Goal: Task Accomplishment & Management: Use online tool/utility

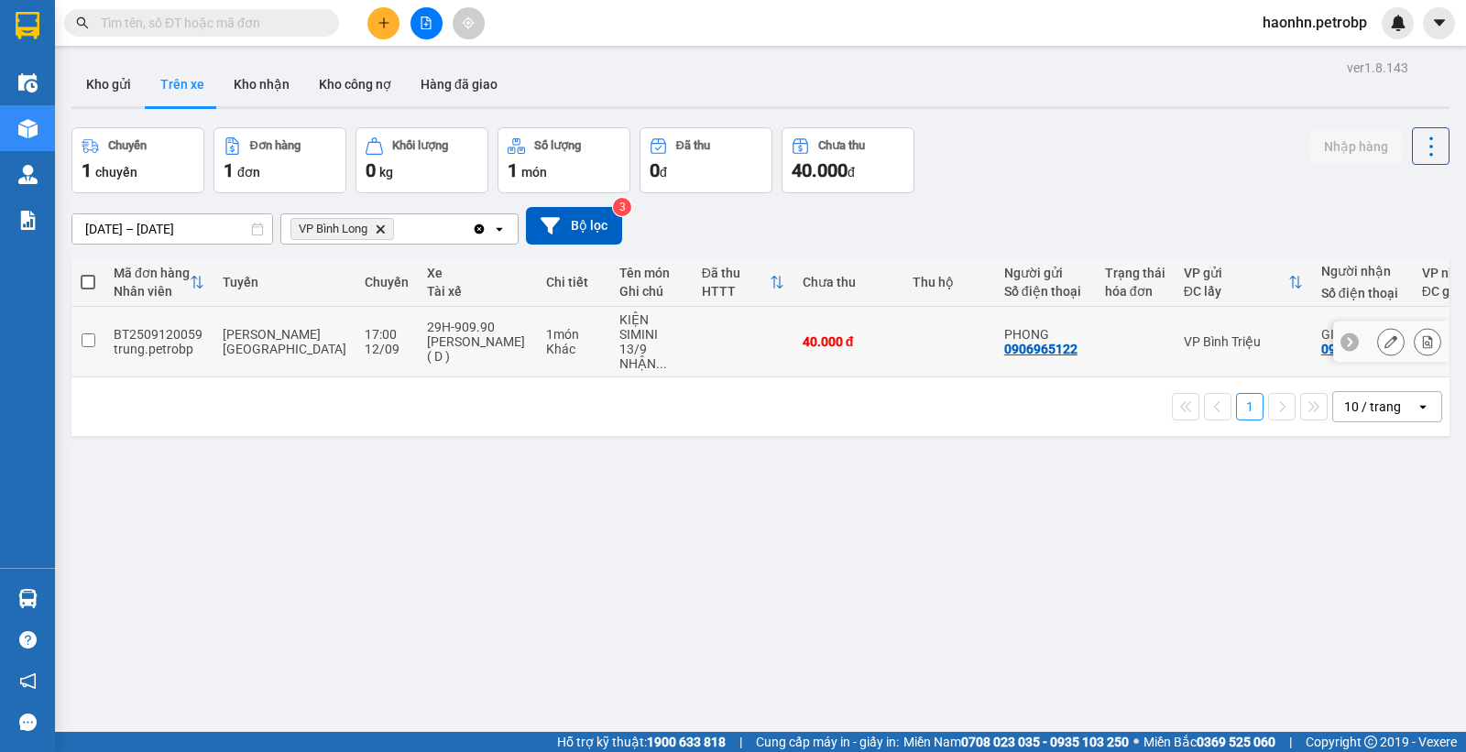
click at [693, 360] on td at bounding box center [743, 342] width 101 height 71
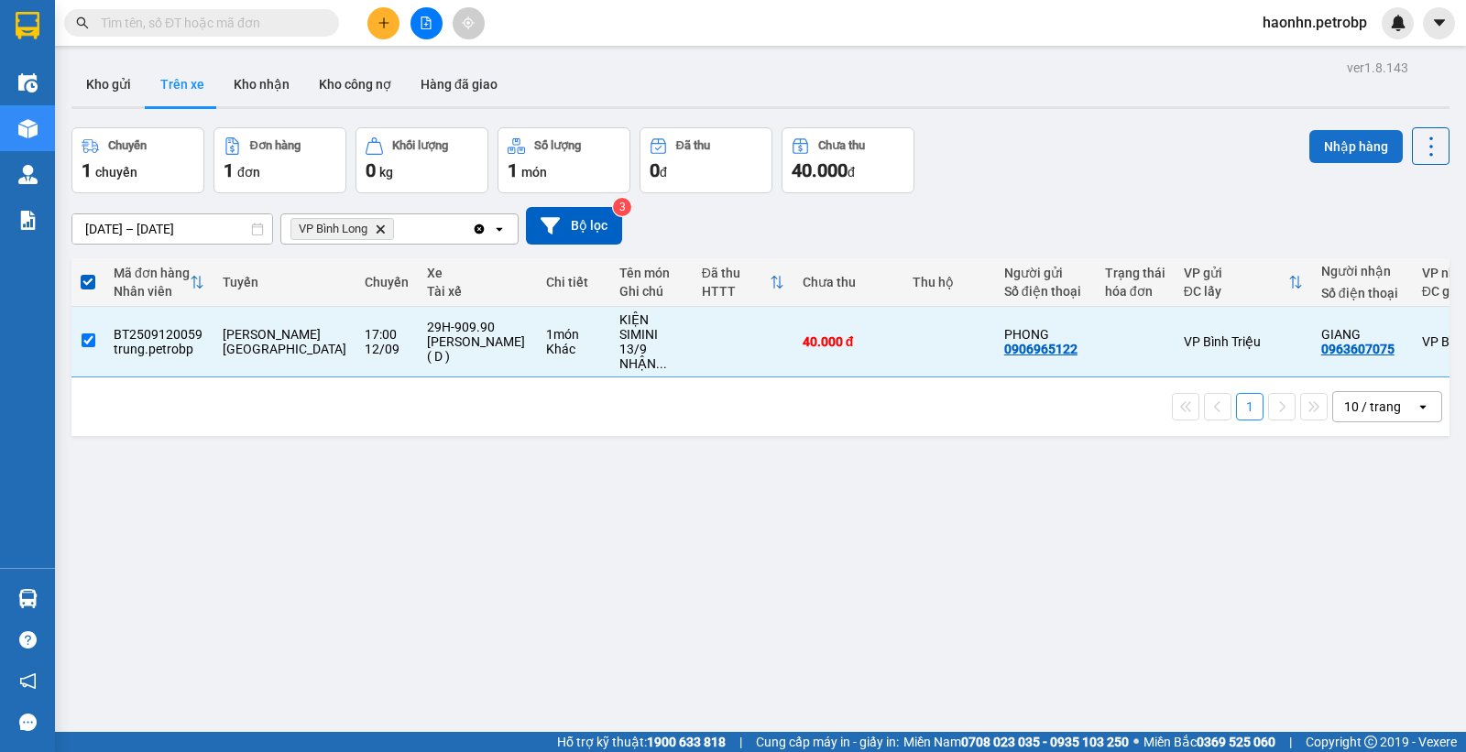
click at [1322, 153] on button "Nhập hàng" at bounding box center [1355, 146] width 93 height 33
checkbox input "false"
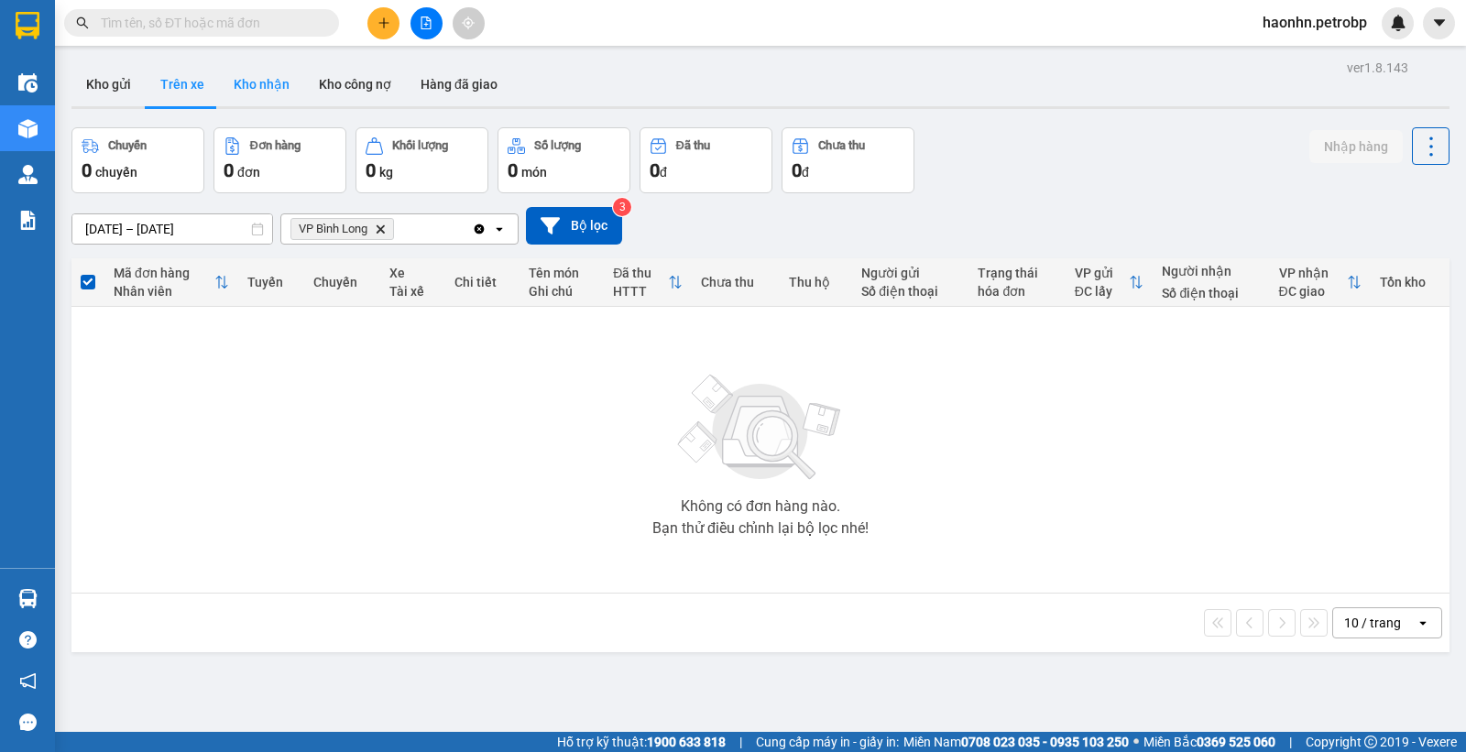
click at [267, 78] on button "Kho nhận" at bounding box center [261, 84] width 85 height 44
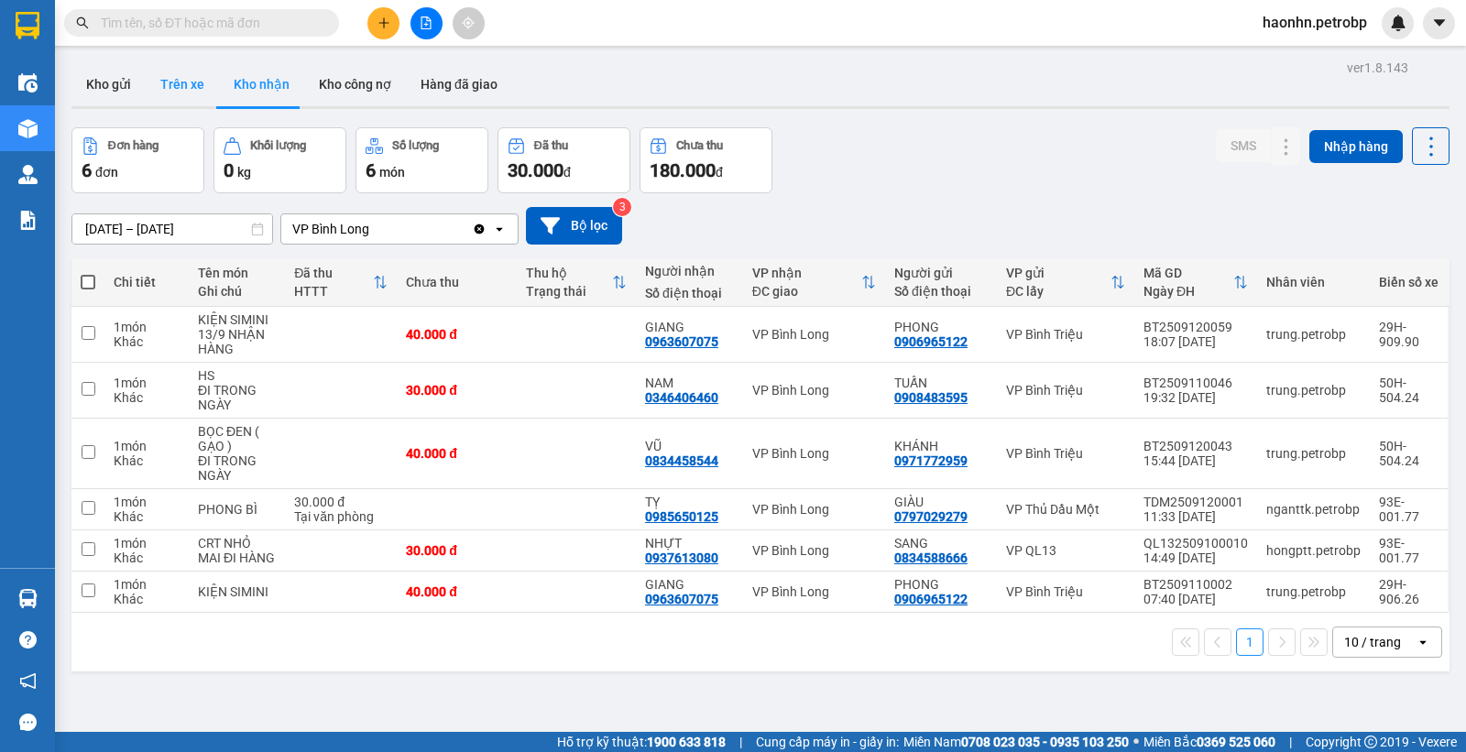
click at [157, 80] on button "Trên xe" at bounding box center [182, 84] width 73 height 44
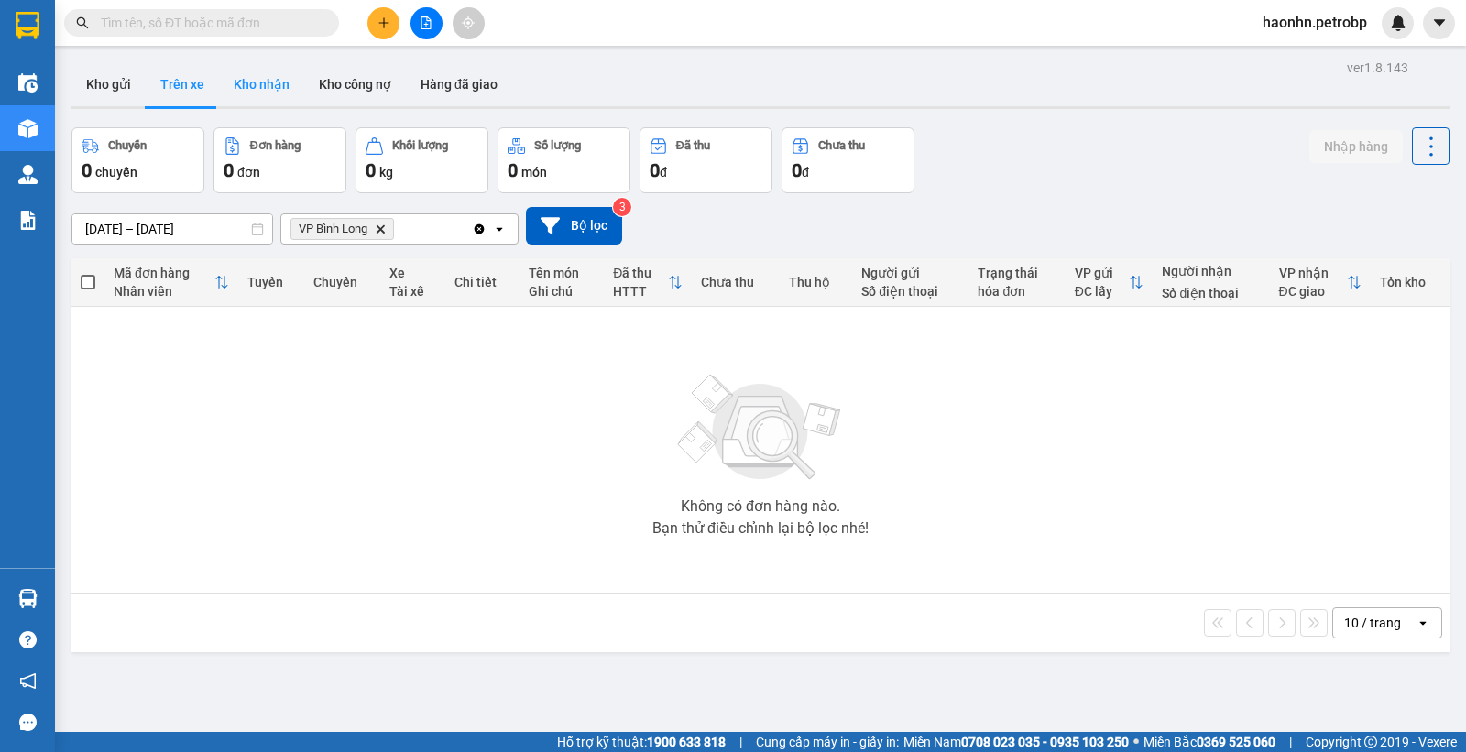
click at [243, 93] on button "Kho nhận" at bounding box center [261, 84] width 85 height 44
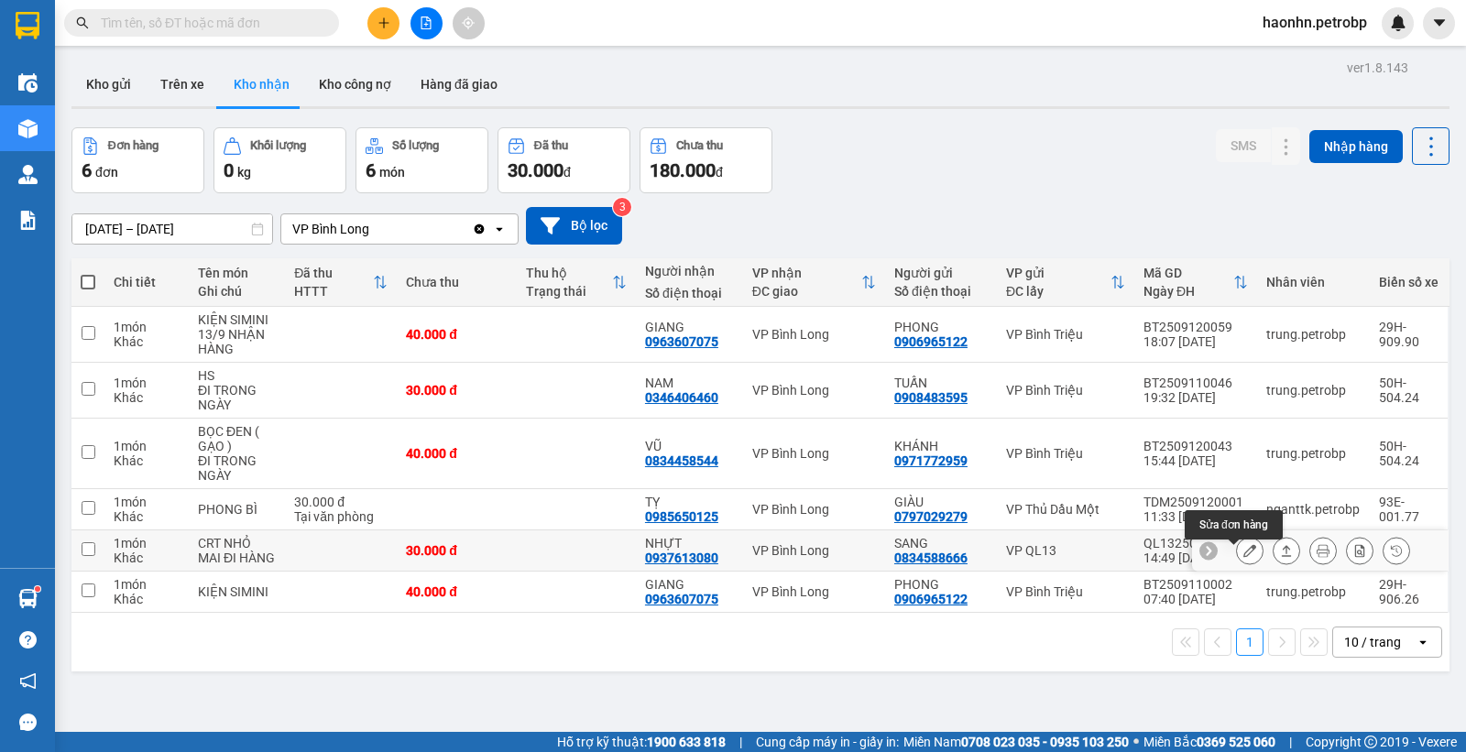
click at [1240, 567] on button at bounding box center [1250, 551] width 26 height 32
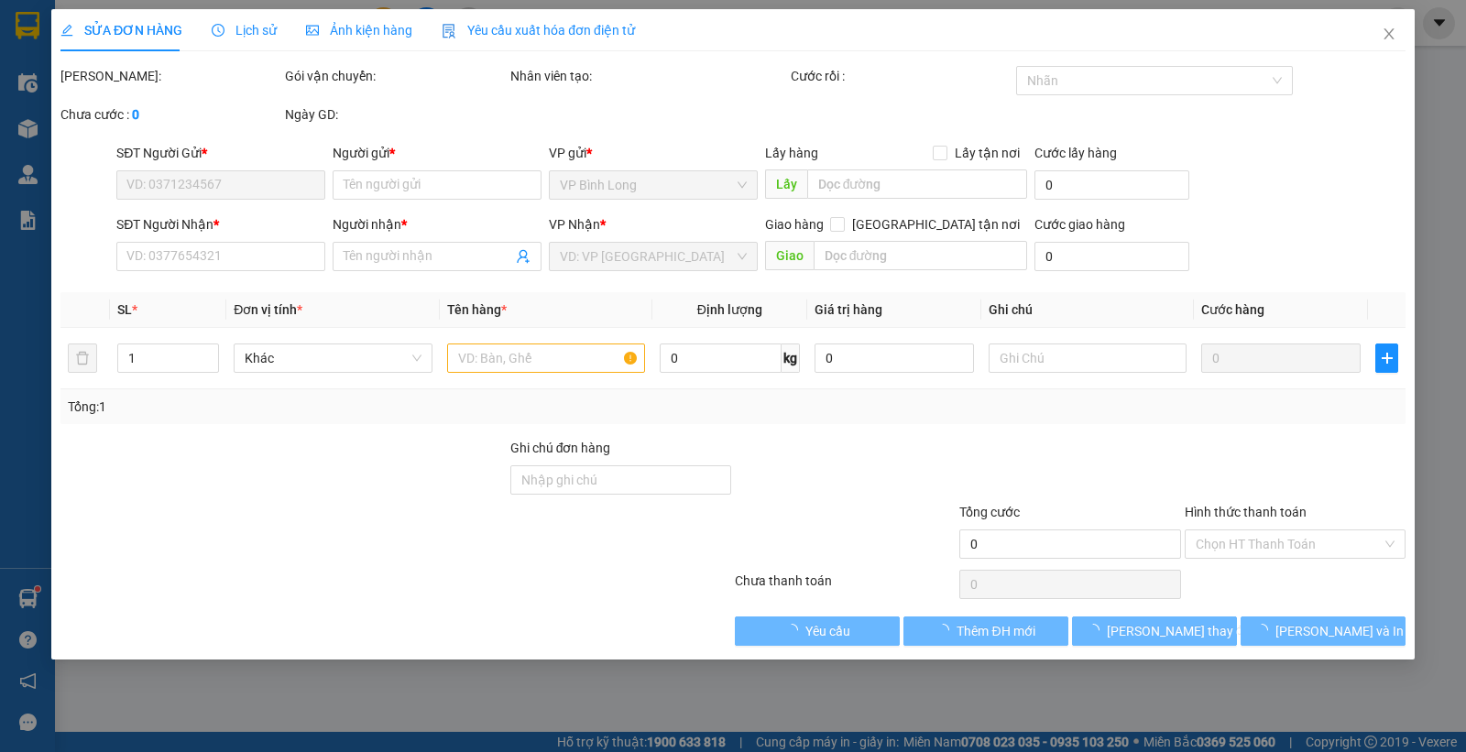
type input "0834588666"
type input "SANG"
type input "0937613080"
type input "NHỰT"
type input "30.000"
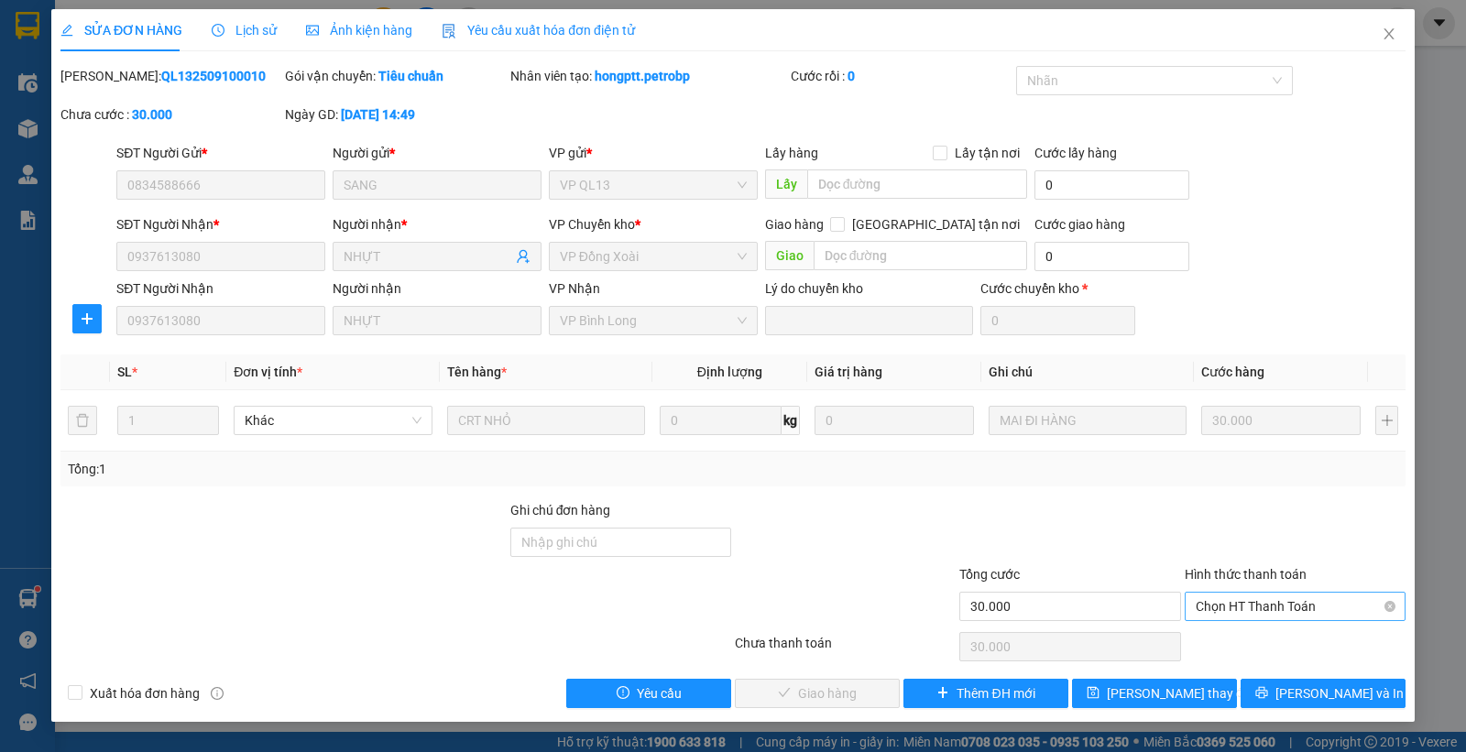
click at [1263, 609] on span "Chọn HT Thanh Toán" at bounding box center [1295, 606] width 199 height 27
drag, startPoint x: 1244, startPoint y: 641, endPoint x: 1104, endPoint y: 652, distance: 140.6
click at [1243, 642] on div "Tại văn phòng" at bounding box center [1295, 643] width 199 height 20
type input "0"
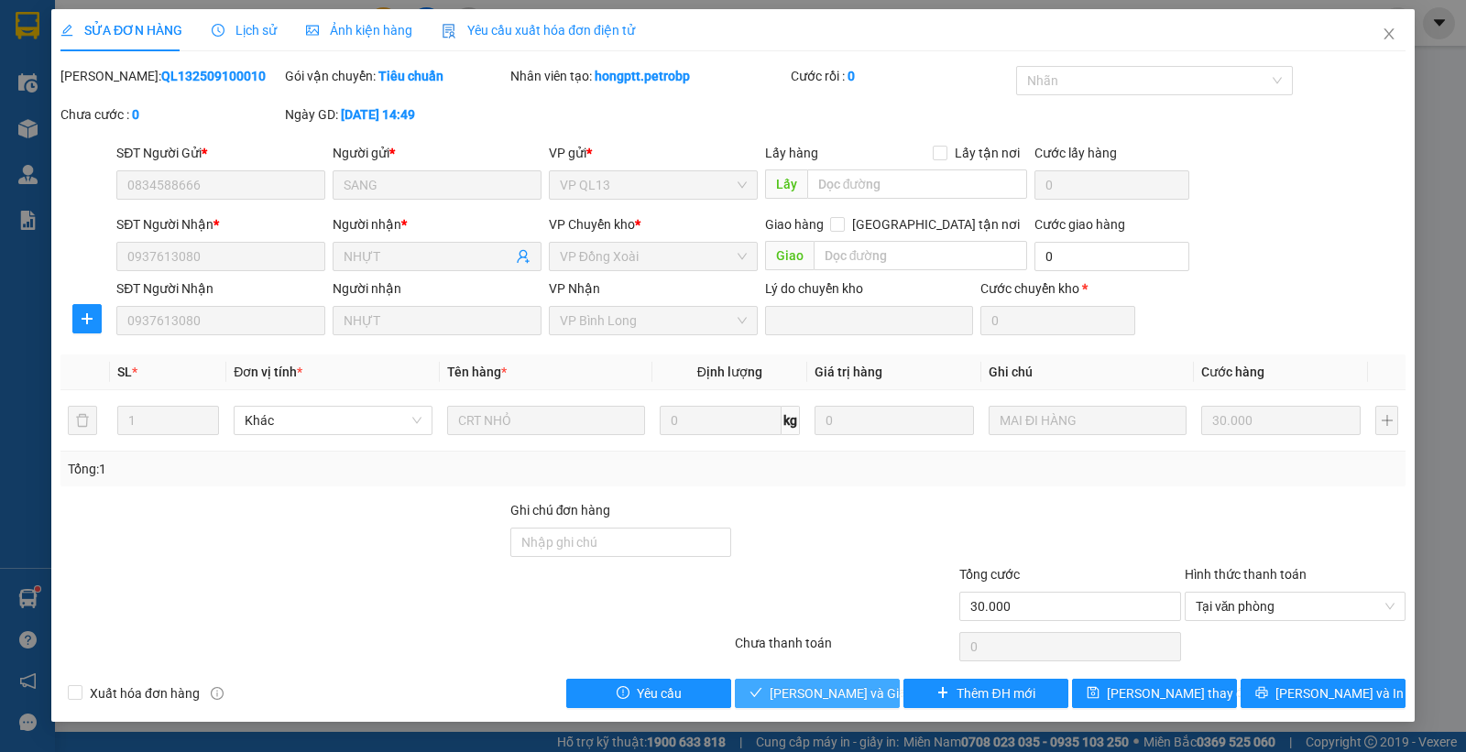
click at [809, 692] on span "[PERSON_NAME] và Giao hàng" at bounding box center [858, 694] width 176 height 20
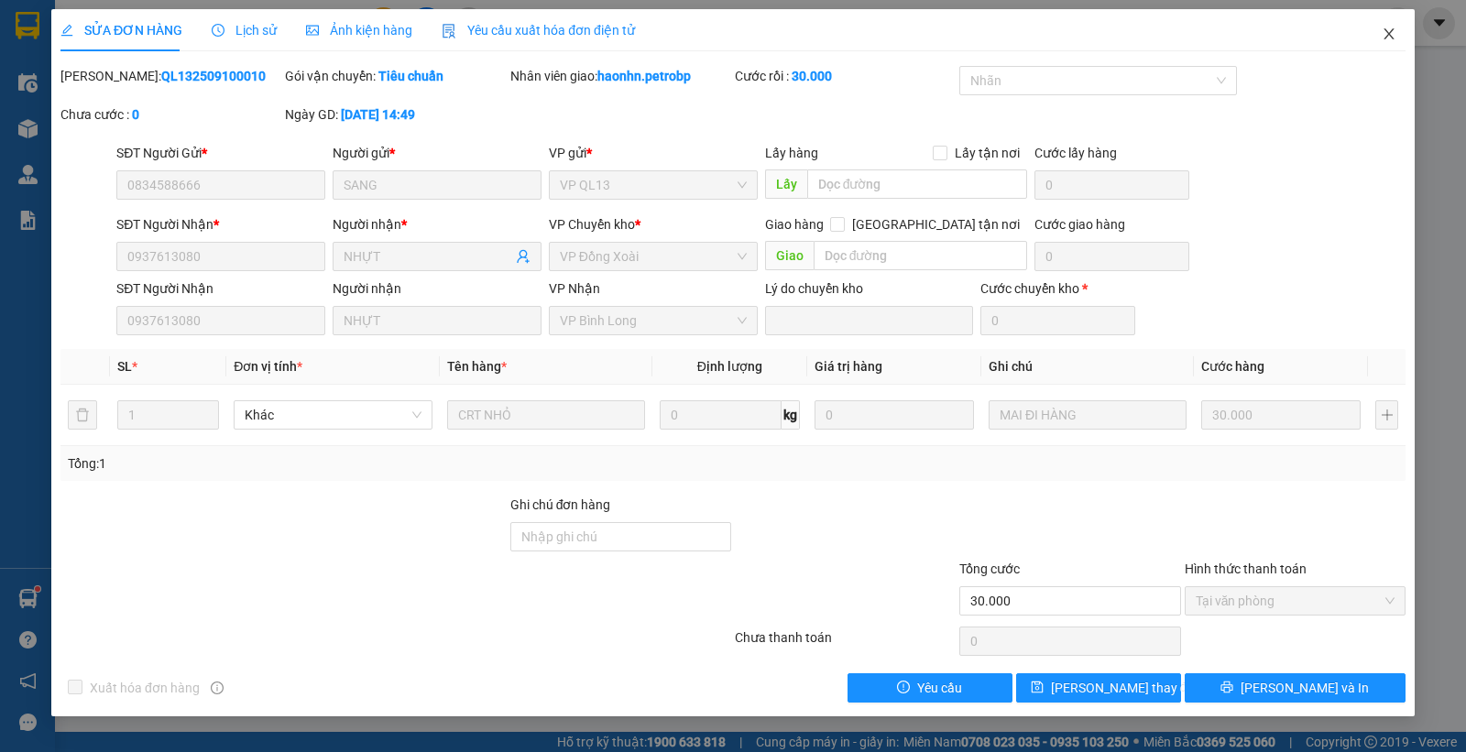
click at [1378, 32] on span "Close" at bounding box center [1388, 34] width 51 height 51
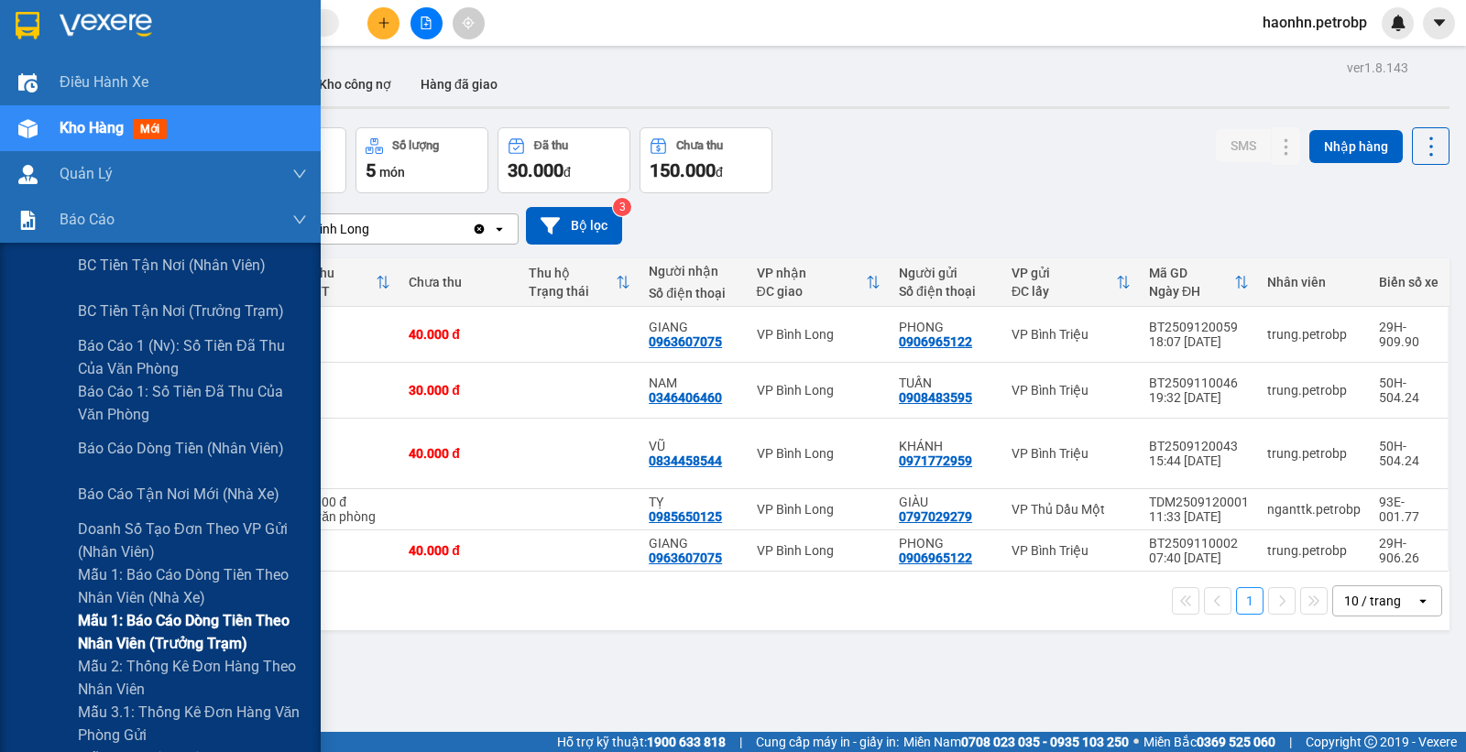
click at [178, 618] on span "Mẫu 1: Báo cáo dòng tiền theo nhân viên (trưởng trạm)" at bounding box center [192, 632] width 229 height 46
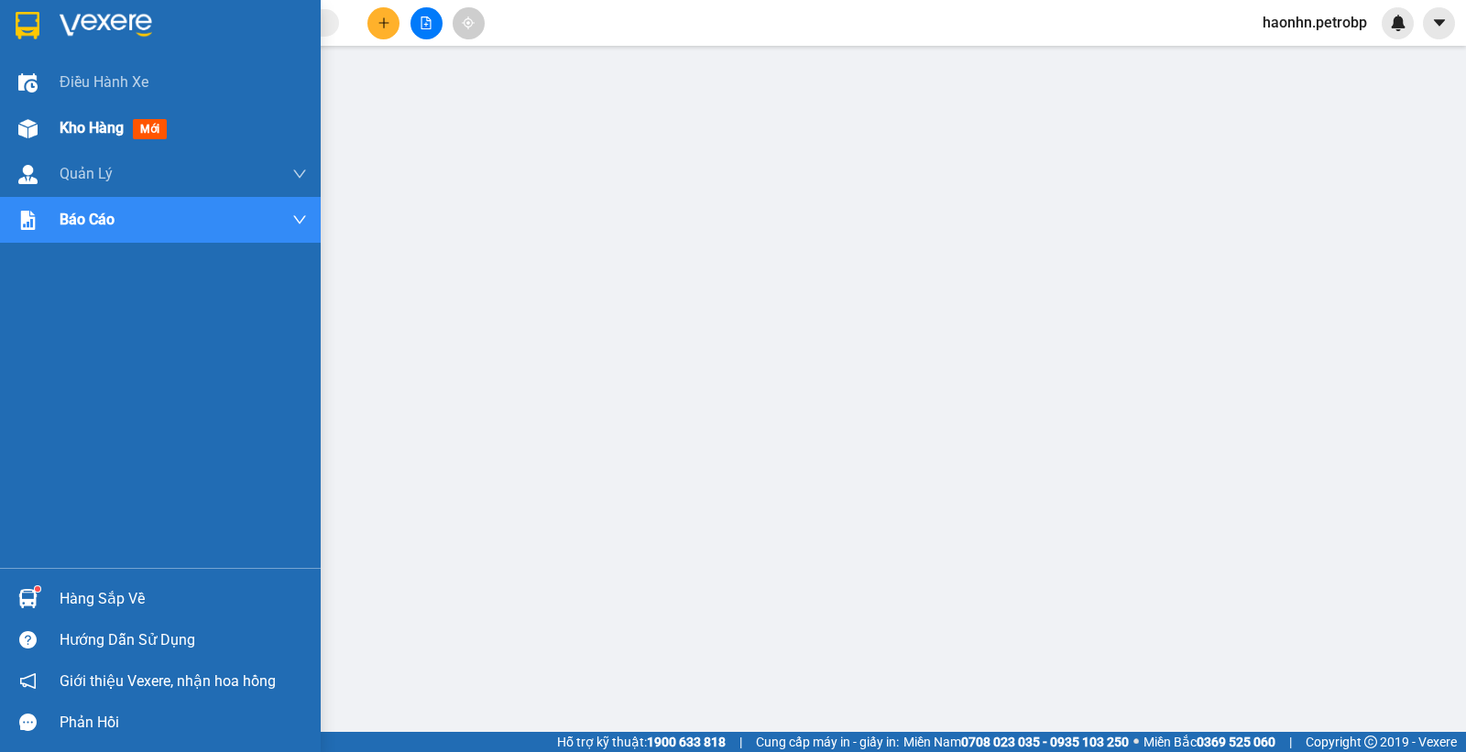
click at [7, 126] on div "Kho hàng mới" at bounding box center [160, 128] width 321 height 46
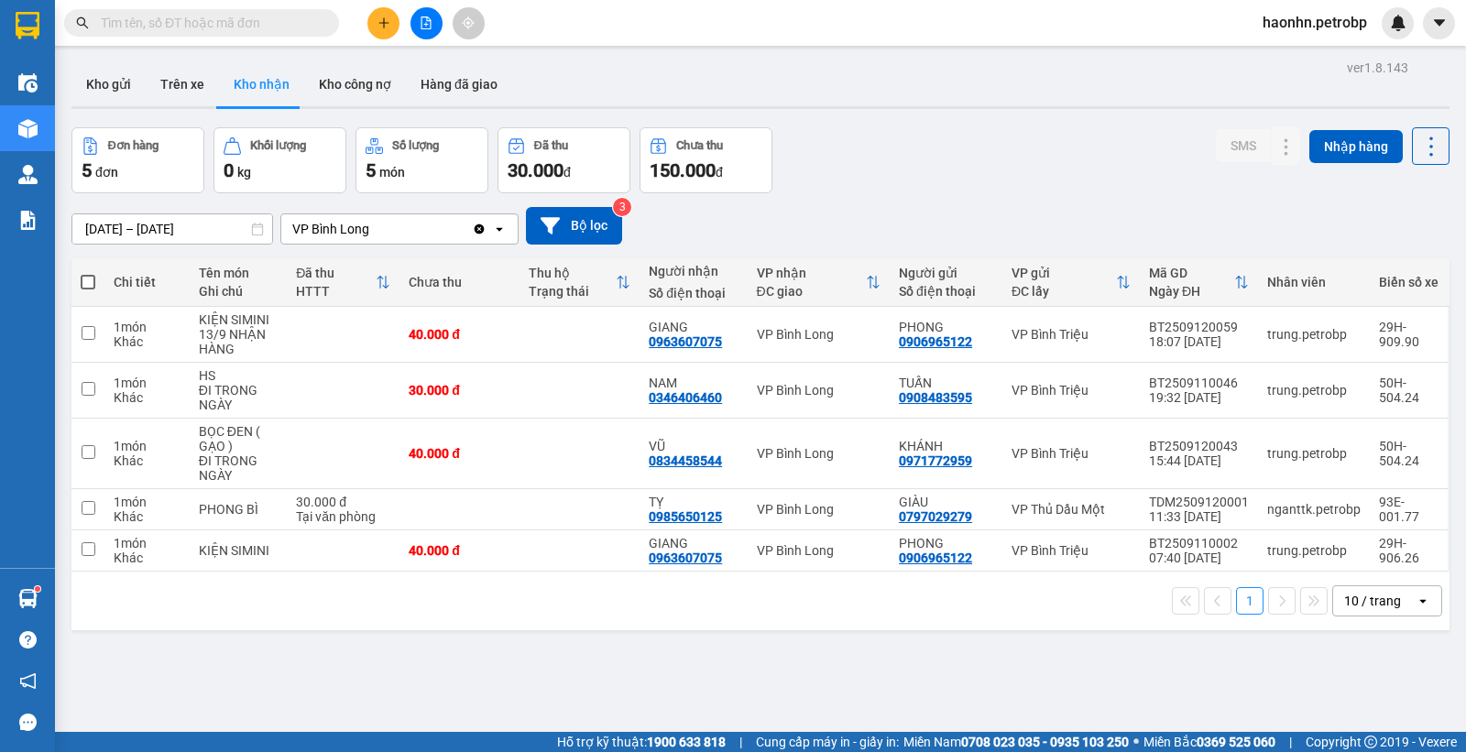
click at [1313, 21] on span "haonhn.petrobp" at bounding box center [1315, 22] width 134 height 23
click at [1285, 58] on span "Đăng xuất" at bounding box center [1322, 57] width 97 height 20
